Goal: Transaction & Acquisition: Purchase product/service

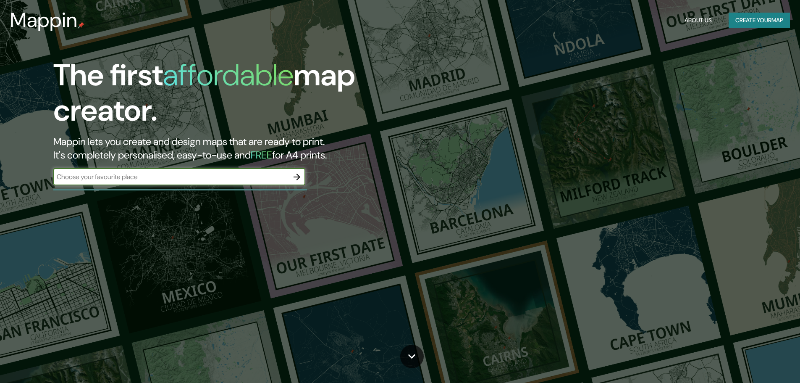
click at [197, 180] on input "text" at bounding box center [170, 177] width 235 height 10
click at [189, 180] on input "text" at bounding box center [170, 177] width 235 height 10
type input "resistencia chaco"
click at [297, 178] on icon "button" at bounding box center [297, 177] width 10 height 10
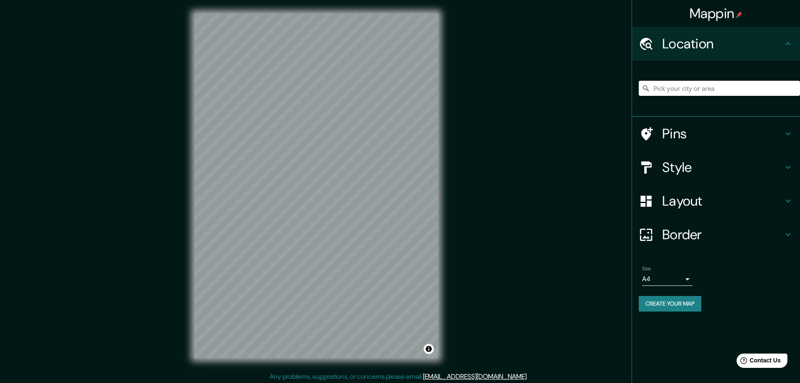
click at [706, 92] on input "Pick your city or area" at bounding box center [719, 88] width 161 height 15
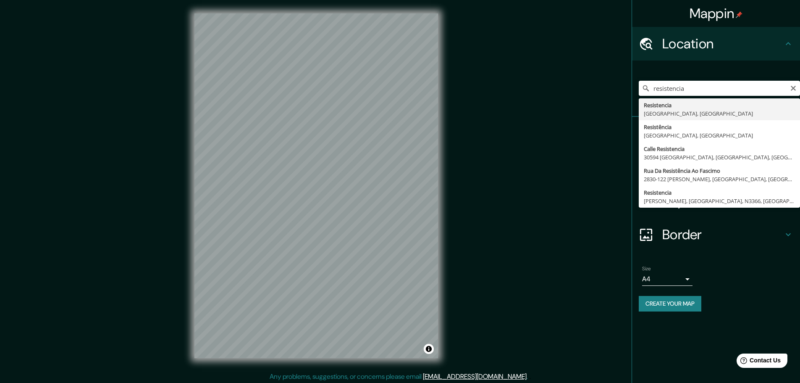
type input "Resistencia, [GEOGRAPHIC_DATA], [GEOGRAPHIC_DATA]"
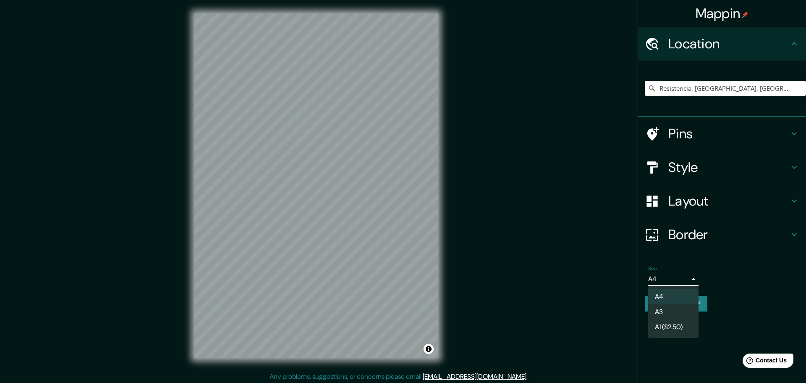
click at [681, 279] on body "Mappin Location [GEOGRAPHIC_DATA], [GEOGRAPHIC_DATA], [GEOGRAPHIC_DATA] Pins St…" at bounding box center [403, 191] width 806 height 383
click at [675, 313] on li "A3" at bounding box center [674, 311] width 50 height 15
type input "a4"
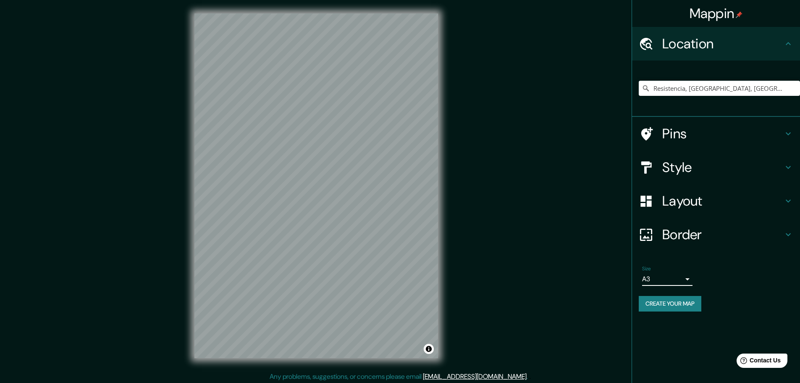
click at [705, 228] on h4 "Border" at bounding box center [722, 234] width 121 height 17
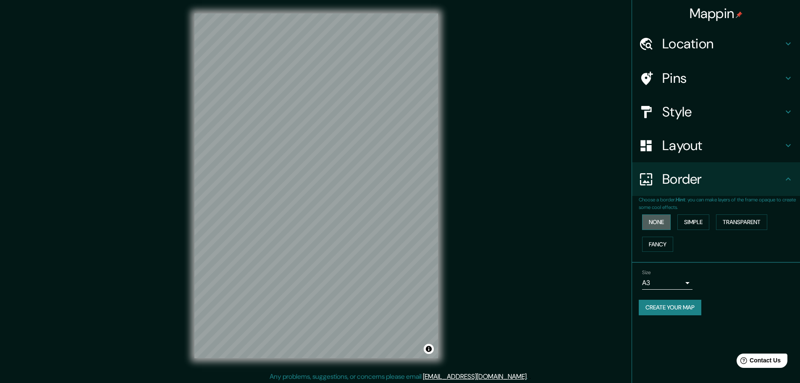
click at [666, 217] on button "None" at bounding box center [656, 222] width 29 height 16
click at [705, 150] on h4 "Layout" at bounding box center [722, 145] width 121 height 17
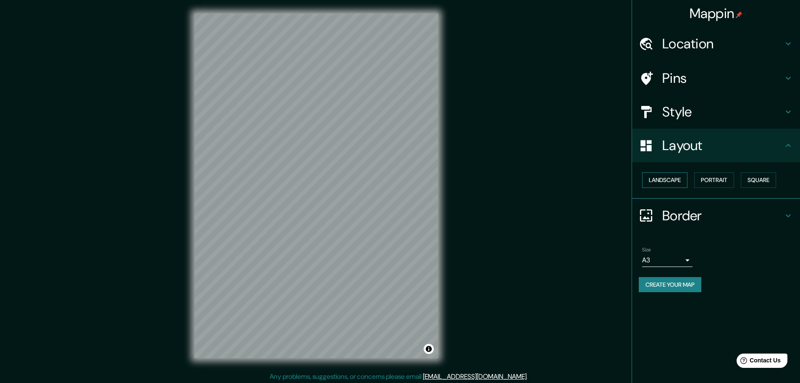
click at [679, 173] on button "Landscape" at bounding box center [664, 180] width 45 height 16
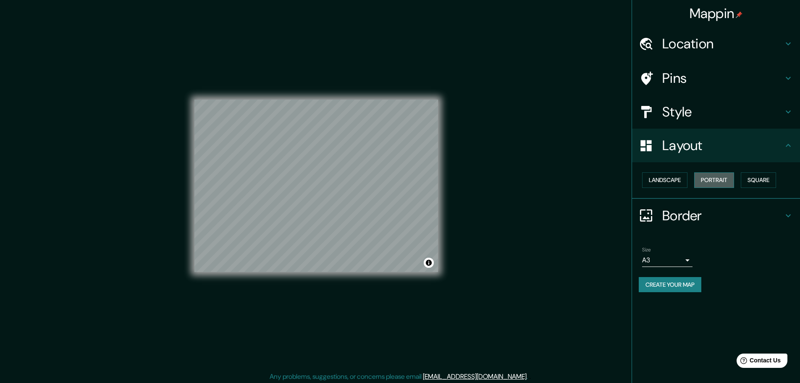
click at [715, 178] on button "Portrait" at bounding box center [714, 180] width 40 height 16
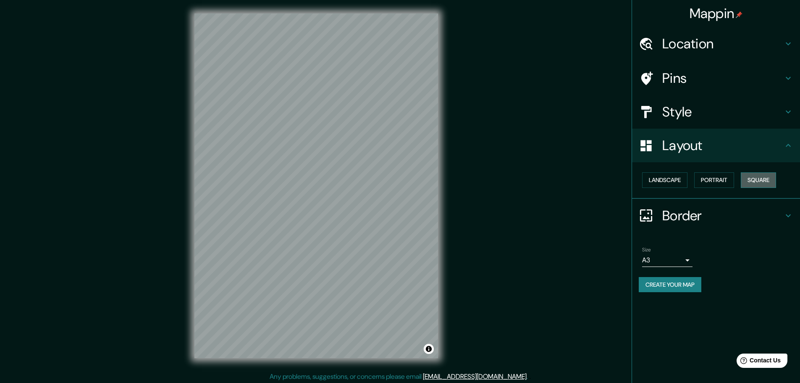
click at [750, 180] on button "Square" at bounding box center [758, 180] width 35 height 16
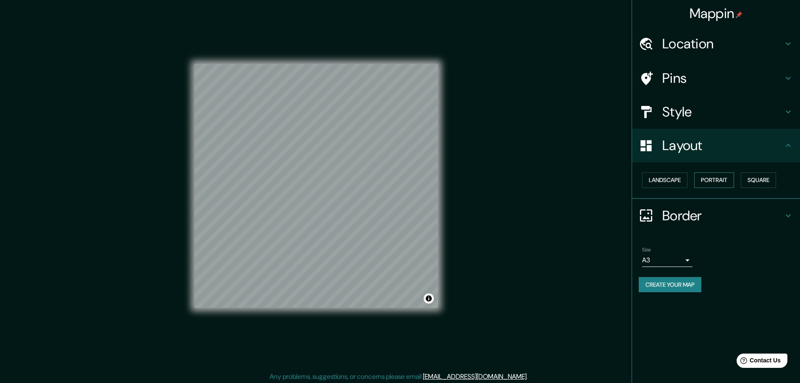
click at [722, 181] on button "Portrait" at bounding box center [714, 180] width 40 height 16
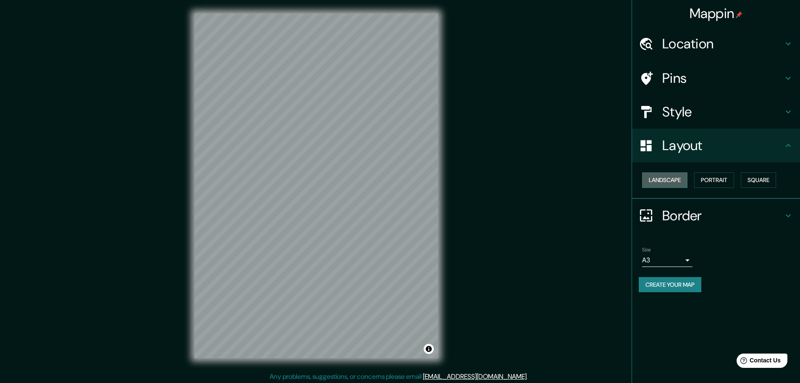
click at [669, 181] on button "Landscape" at bounding box center [664, 180] width 45 height 16
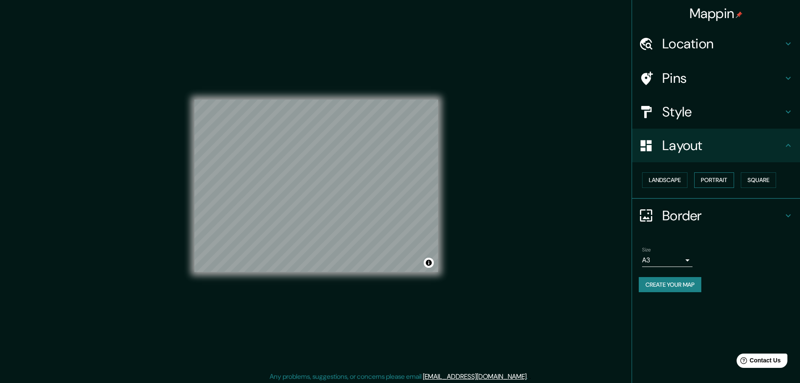
click at [717, 176] on button "Portrait" at bounding box center [714, 180] width 40 height 16
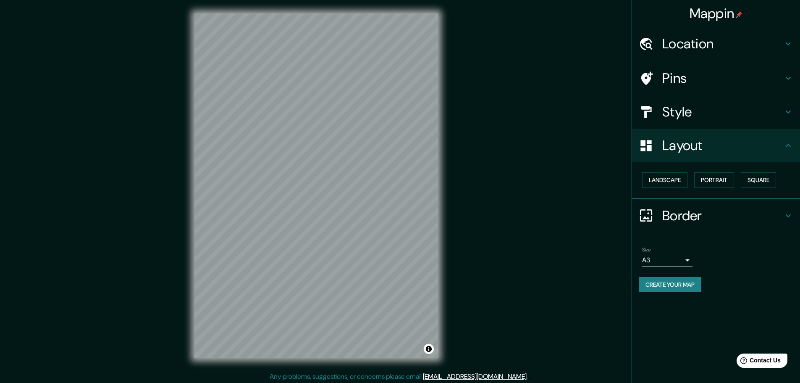
click at [691, 105] on h4 "Style" at bounding box center [722, 111] width 121 height 17
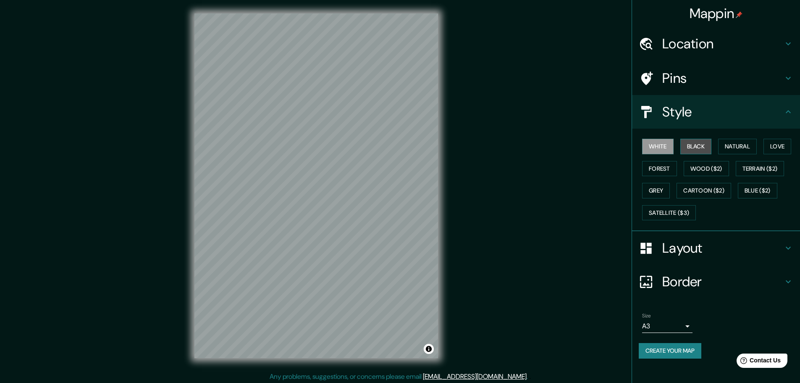
click at [704, 149] on button "Black" at bounding box center [696, 147] width 32 height 16
click at [744, 149] on button "Natural" at bounding box center [737, 147] width 39 height 16
click at [773, 144] on button "Love" at bounding box center [778, 147] width 28 height 16
click at [672, 165] on button "Forest" at bounding box center [659, 169] width 35 height 16
click at [649, 146] on button "White" at bounding box center [658, 147] width 32 height 16
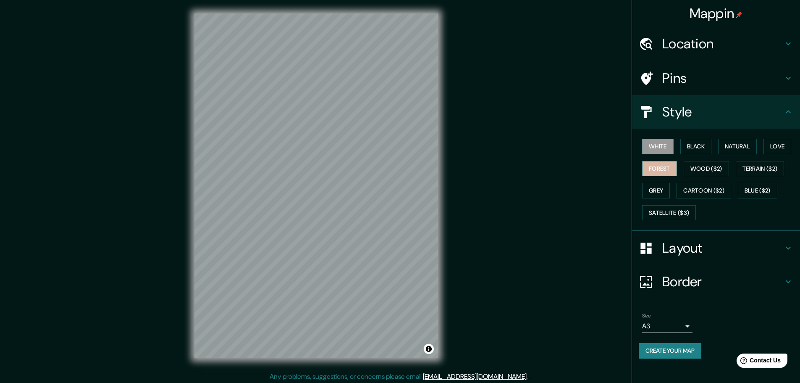
click at [665, 168] on button "Forest" at bounding box center [659, 169] width 35 height 16
click at [700, 152] on button "Black" at bounding box center [696, 147] width 32 height 16
click at [659, 150] on button "White" at bounding box center [658, 147] width 32 height 16
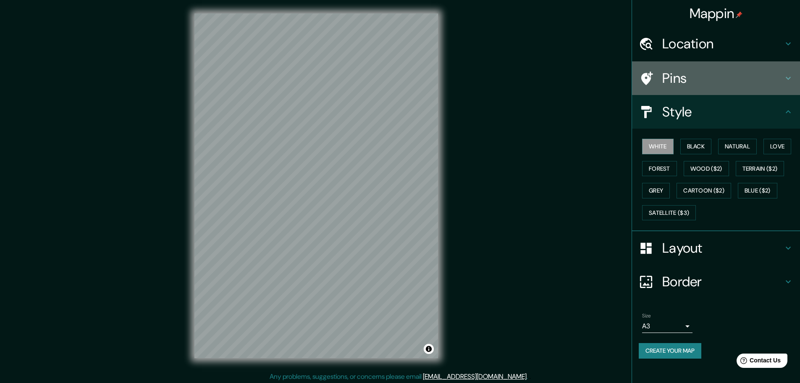
click at [725, 81] on h4 "Pins" at bounding box center [722, 78] width 121 height 17
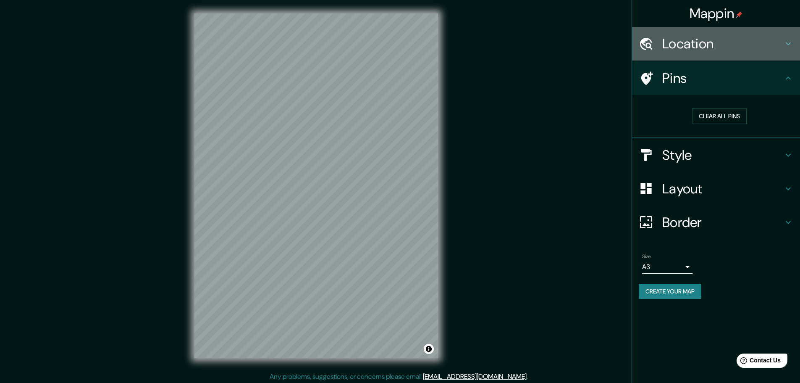
click at [730, 58] on div "Location" at bounding box center [716, 44] width 168 height 34
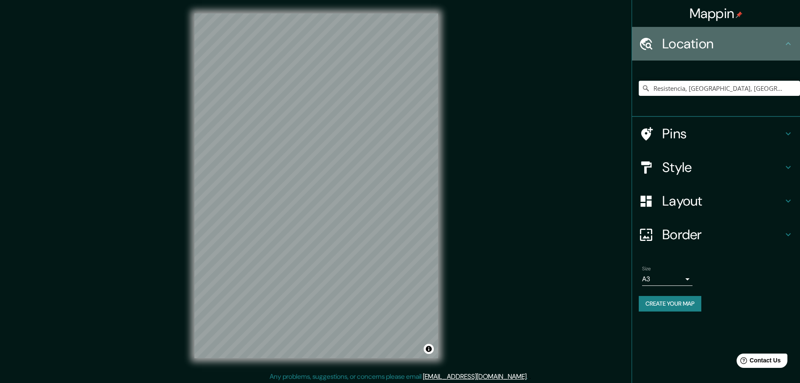
click at [732, 49] on h4 "Location" at bounding box center [722, 43] width 121 height 17
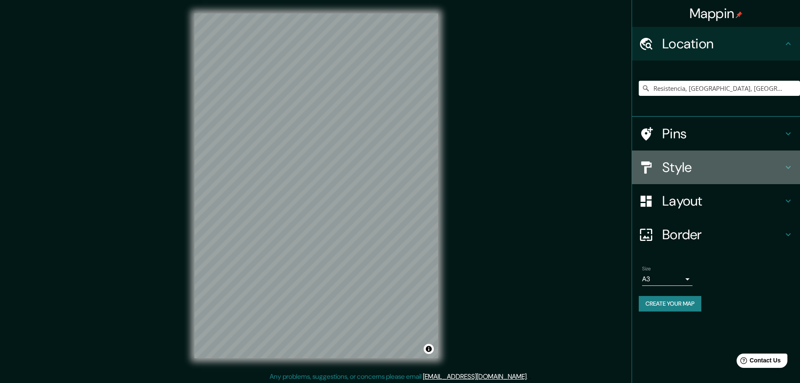
click at [701, 183] on div "Style" at bounding box center [716, 167] width 168 height 34
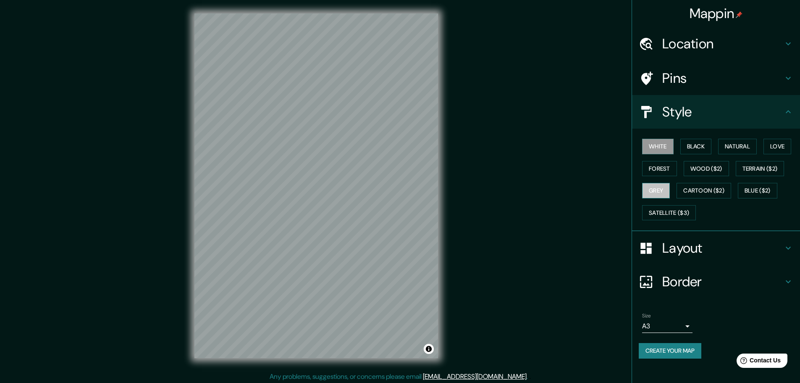
click at [657, 191] on button "Grey" at bounding box center [656, 191] width 28 height 16
click at [675, 171] on button "Forest" at bounding box center [659, 169] width 35 height 16
click at [669, 148] on button "White" at bounding box center [658, 147] width 32 height 16
click at [712, 145] on button "Black" at bounding box center [696, 147] width 32 height 16
click at [741, 144] on button "Natural" at bounding box center [737, 147] width 39 height 16
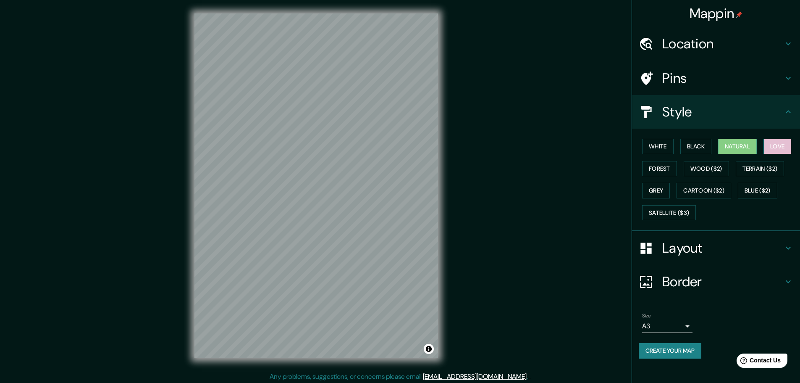
click at [777, 143] on button "Love" at bounding box center [778, 147] width 28 height 16
click at [668, 171] on button "Forest" at bounding box center [659, 169] width 35 height 16
click at [662, 182] on div "White Black Natural Love Forest Wood ($2) Terrain ($2) Grey Cartoon ($2) Blue (…" at bounding box center [719, 179] width 161 height 88
click at [663, 188] on button "Grey" at bounding box center [656, 191] width 28 height 16
click at [659, 167] on button "Forest" at bounding box center [659, 169] width 35 height 16
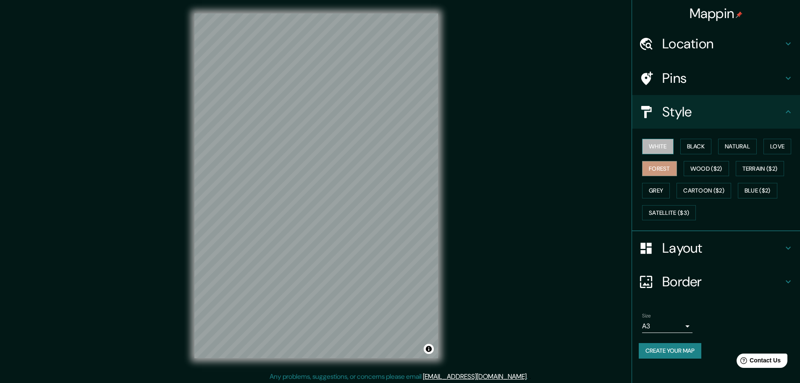
click at [661, 144] on button "White" at bounding box center [658, 147] width 32 height 16
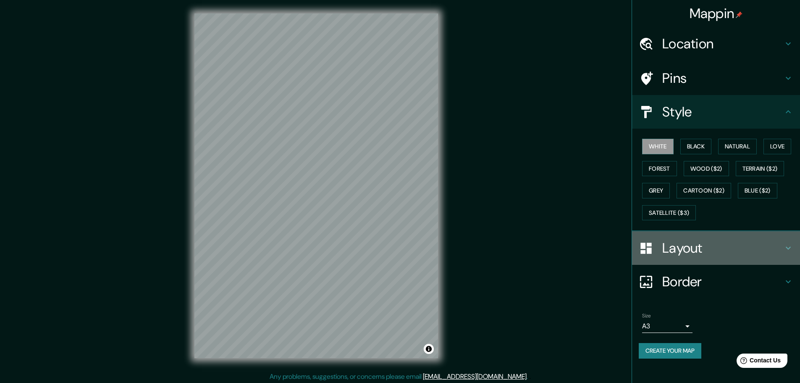
click at [693, 249] on h4 "Layout" at bounding box center [722, 247] width 121 height 17
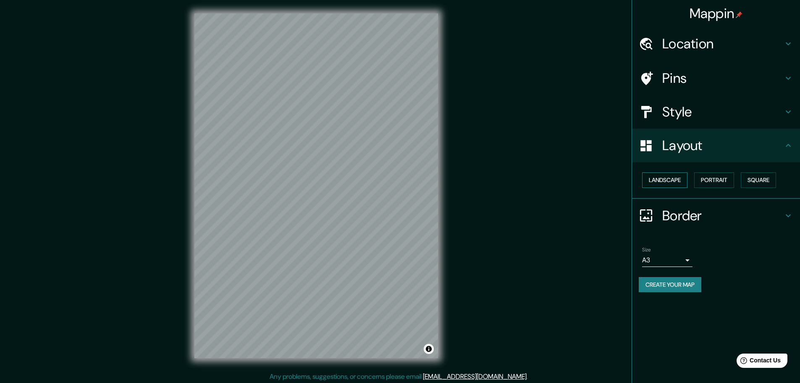
click at [657, 182] on button "Landscape" at bounding box center [664, 180] width 45 height 16
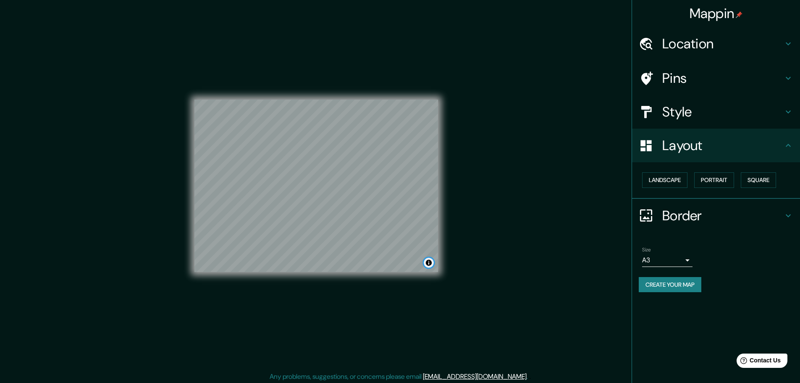
click at [428, 265] on button "Toggle attribution" at bounding box center [429, 262] width 10 height 10
click at [428, 264] on button "Toggle attribution" at bounding box center [429, 262] width 10 height 10
